Goal: Information Seeking & Learning: Learn about a topic

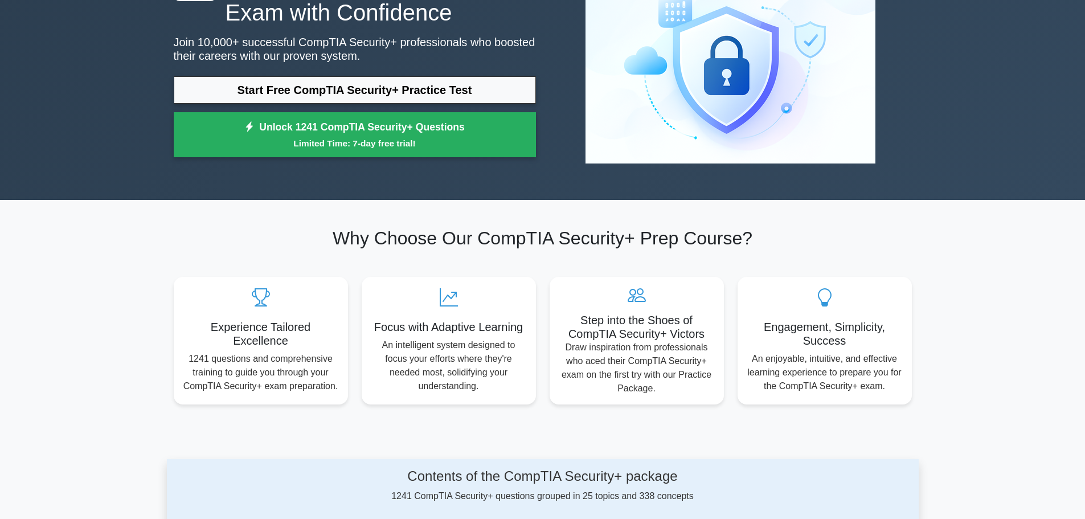
scroll to position [114, 0]
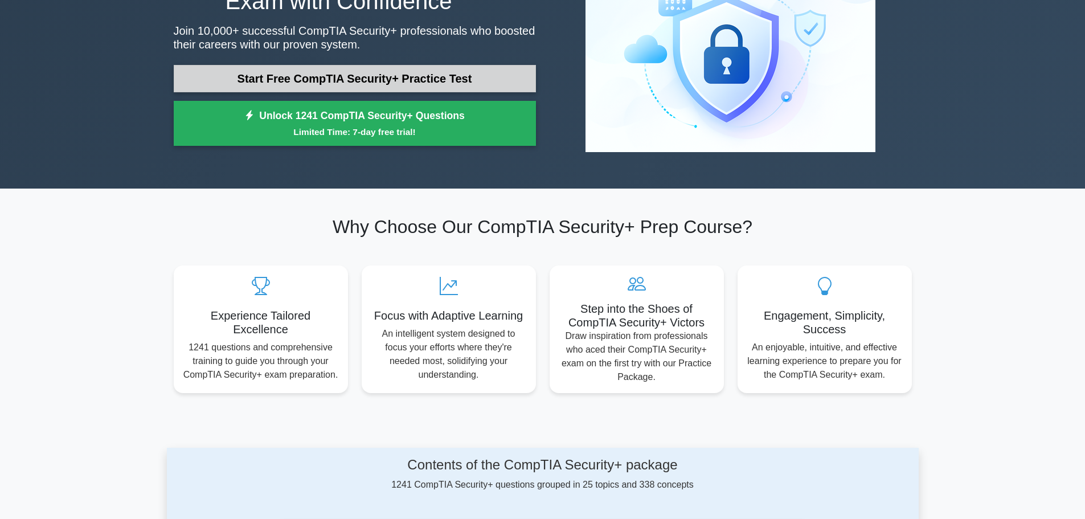
click at [387, 80] on link "Start Free CompTIA Security+ Practice Test" at bounding box center [355, 78] width 362 height 27
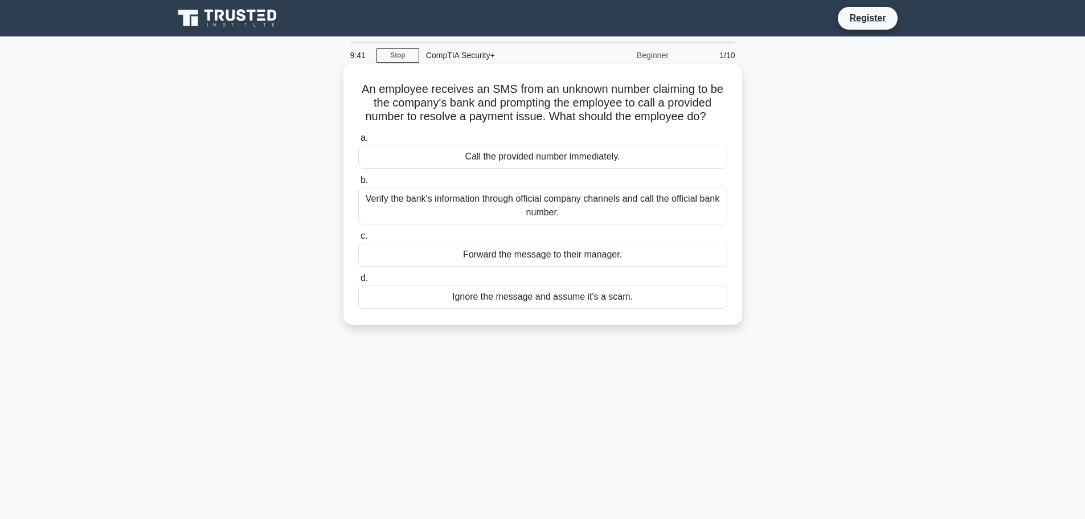
click at [479, 295] on div "Ignore the message and assume it's a scam." at bounding box center [542, 297] width 369 height 24
click at [358, 282] on input "d. Ignore the message and assume it's a scam." at bounding box center [358, 278] width 0 height 7
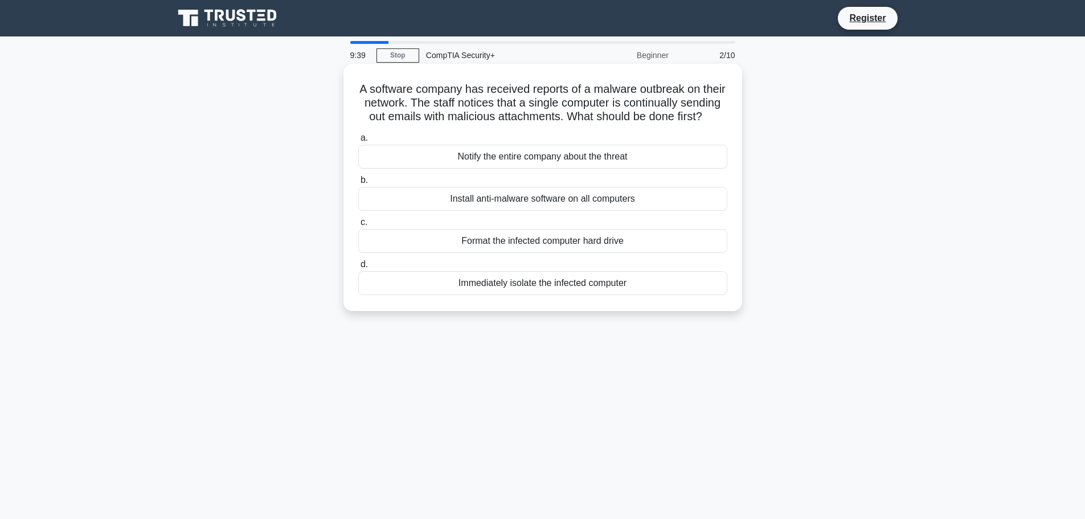
click at [479, 295] on div "Immediately isolate the infected computer" at bounding box center [542, 283] width 369 height 24
click at [358, 268] on input "d. Immediately isolate the infected computer" at bounding box center [358, 264] width 0 height 7
